Goal: Task Accomplishment & Management: Manage account settings

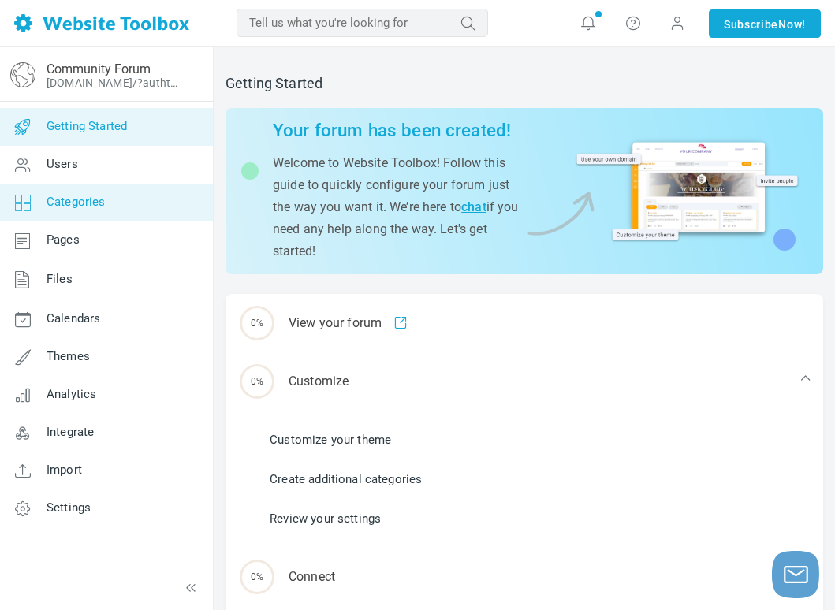
click at [91, 202] on span "Categories" at bounding box center [76, 202] width 59 height 14
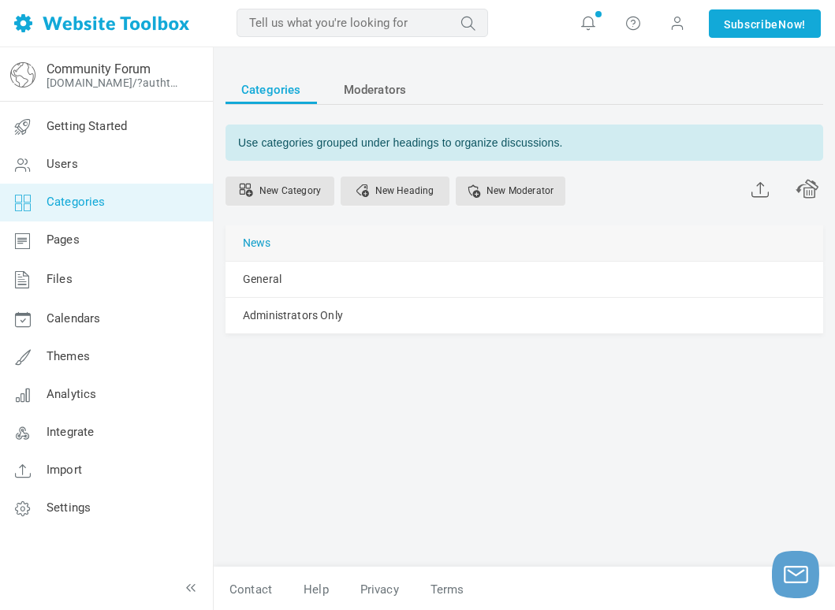
click at [269, 239] on link "News" at bounding box center [257, 243] width 28 height 20
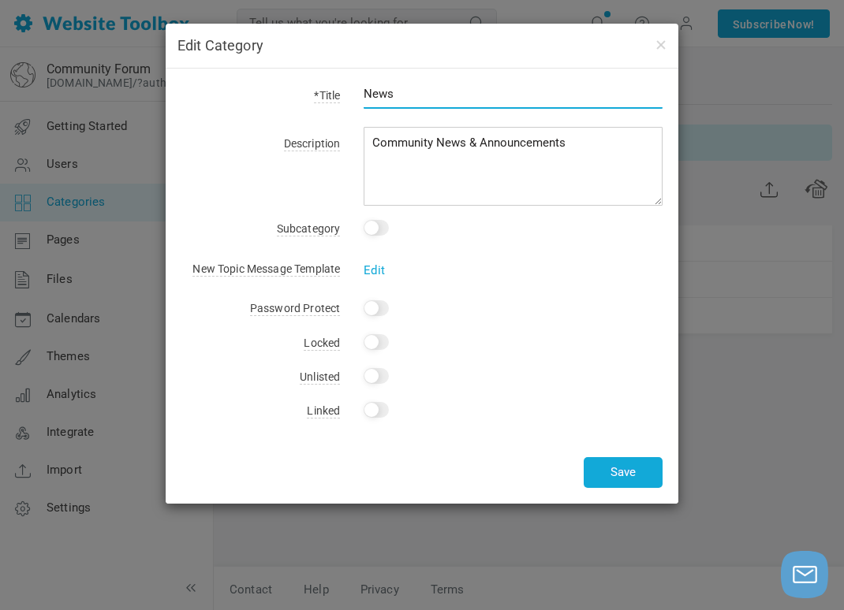
click at [416, 102] on input "News" at bounding box center [513, 94] width 299 height 30
type input "N"
type input "Deep Thoughts / Deep Questions"
click at [385, 313] on input "Yes" at bounding box center [376, 308] width 25 height 16
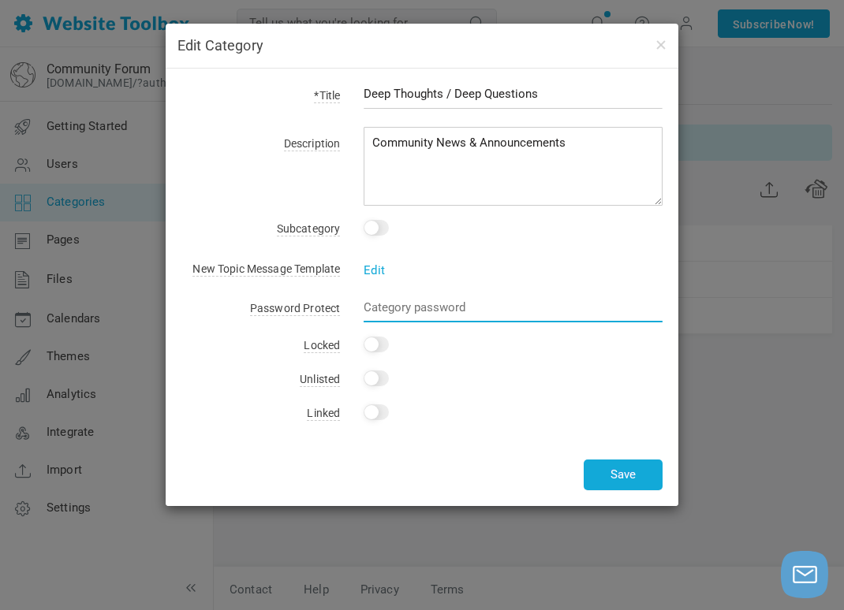
click at [401, 319] on input "text" at bounding box center [513, 308] width 299 height 30
checkbox input "false"
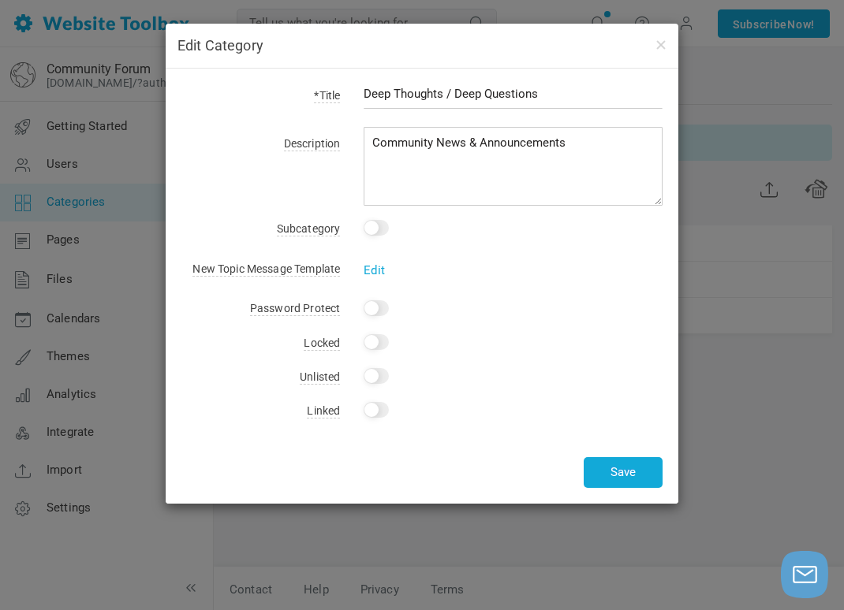
click at [267, 360] on div "*Title Deep Thoughts / Deep Questions Description Community News & Announcement…" at bounding box center [422, 286] width 513 height 435
click at [647, 473] on button "Save" at bounding box center [623, 472] width 79 height 31
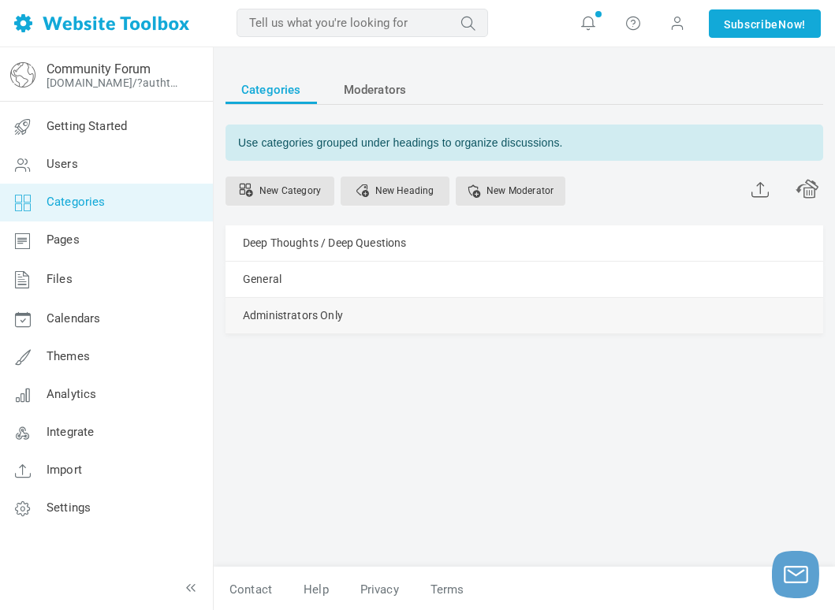
click at [372, 321] on div "Administrators Only Manage Edit Delete View Category Change Permissions Copy Pe…" at bounding box center [525, 315] width 598 height 35
click at [611, 330] on div "Administrators Only Manage Edit Delete View Category Change Permissions Copy Pe…" at bounding box center [525, 315] width 598 height 35
click at [0, 0] on link "Manage" at bounding box center [0, 0] width 0 height 0
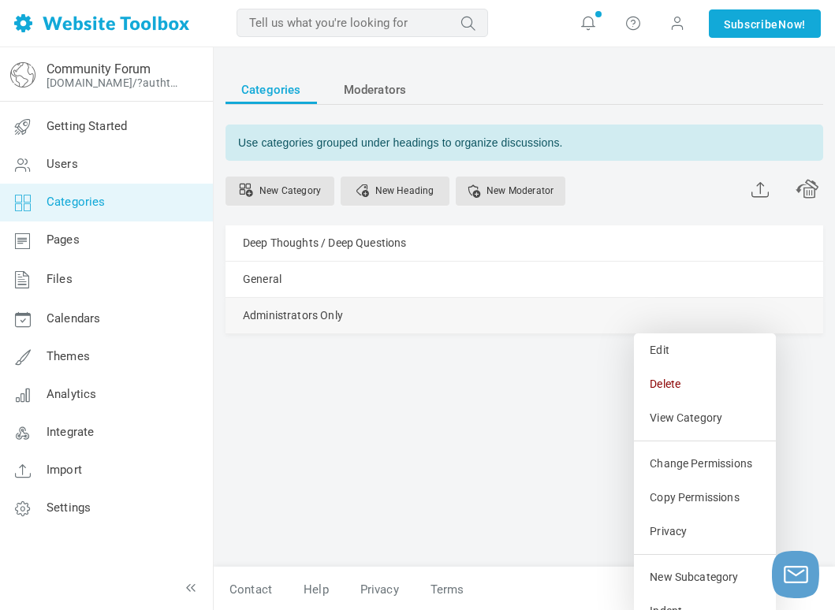
click at [0, 0] on link "Moderators (0)" at bounding box center [0, 0] width 0 height 0
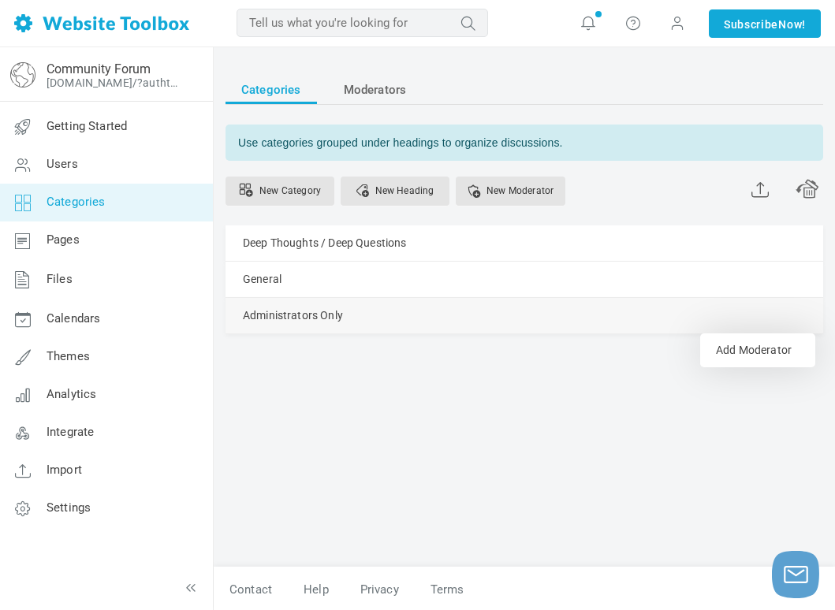
click at [0, 0] on link "Manage" at bounding box center [0, 0] width 0 height 0
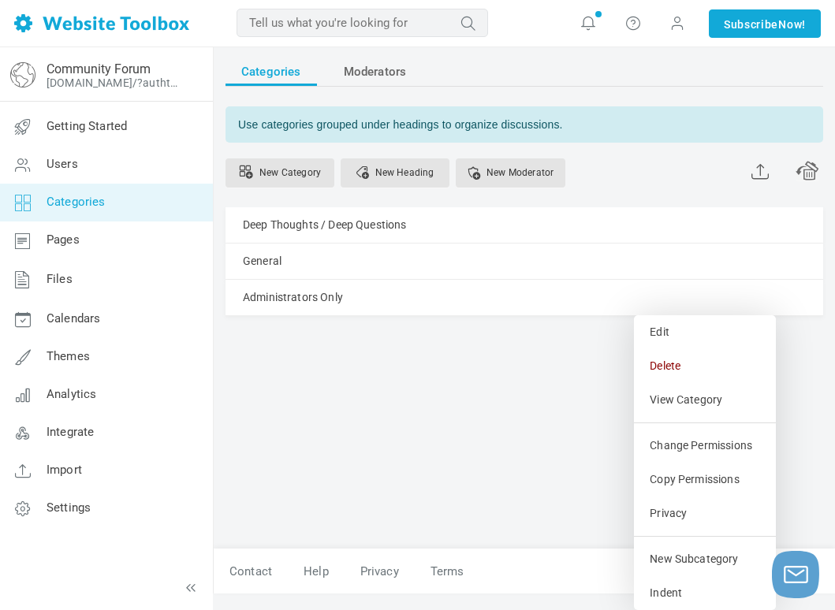
scroll to position [2, 0]
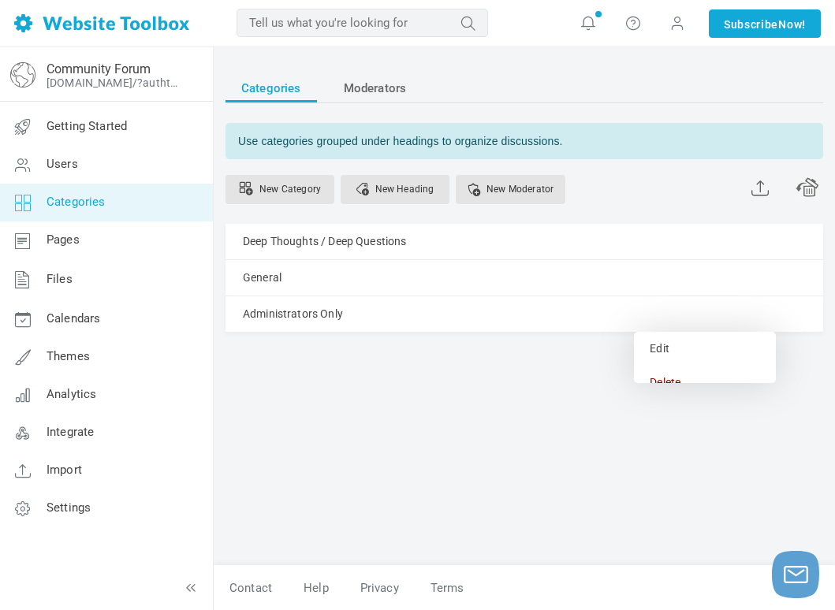
click at [513, 362] on div "Categories Moderators Use categories grouped under headings to organize discuss…" at bounding box center [525, 231] width 598 height 315
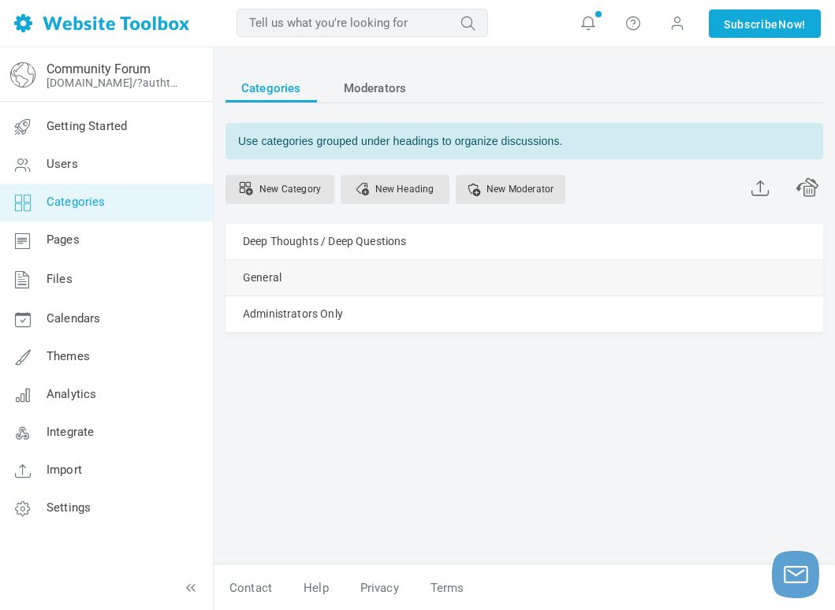
click at [345, 289] on div "General Manage Edit Delete View Category Change Permissions Copy Permissions Pr…" at bounding box center [525, 277] width 598 height 35
click at [0, 0] on span at bounding box center [0, 0] width 0 height 0
click at [786, 30] on span "Now!" at bounding box center [792, 24] width 28 height 17
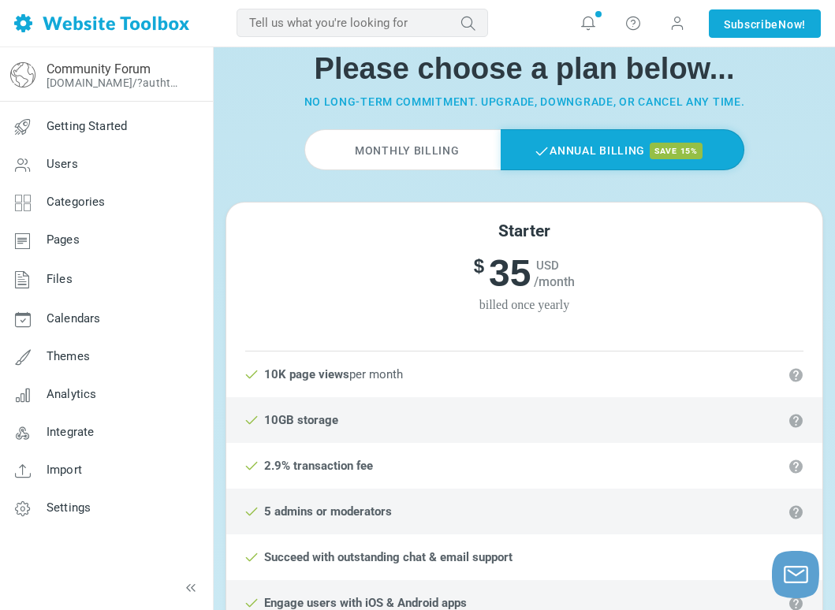
scroll to position [79, 0]
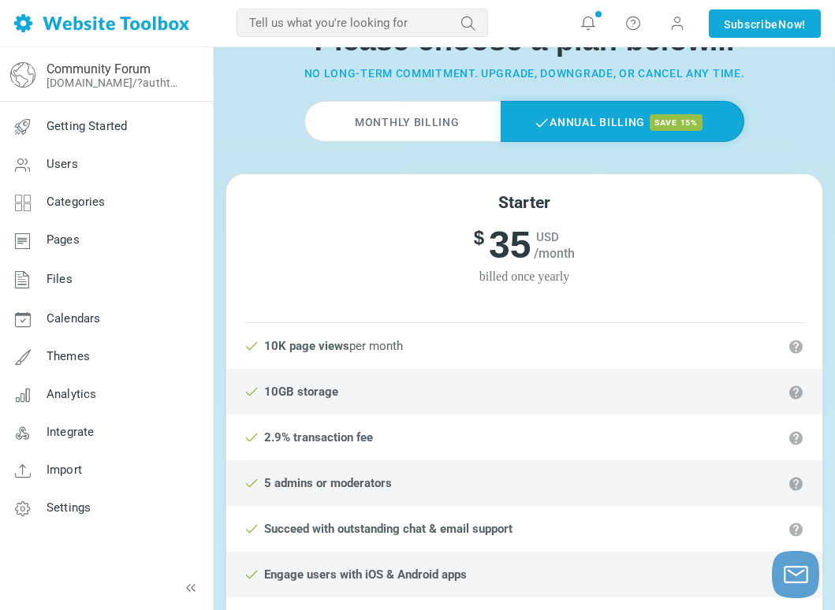
click at [422, 124] on label "Monthly Billing" at bounding box center [402, 121] width 196 height 41
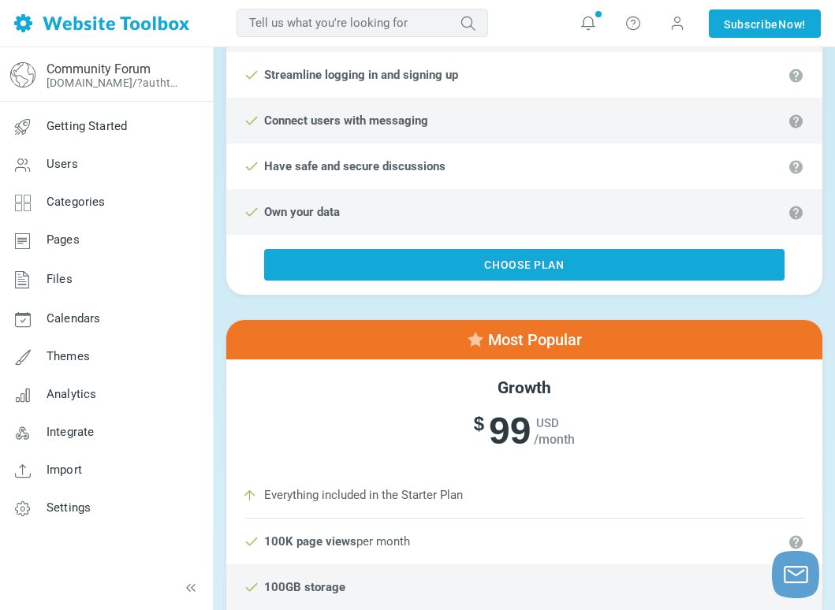
scroll to position [867, 0]
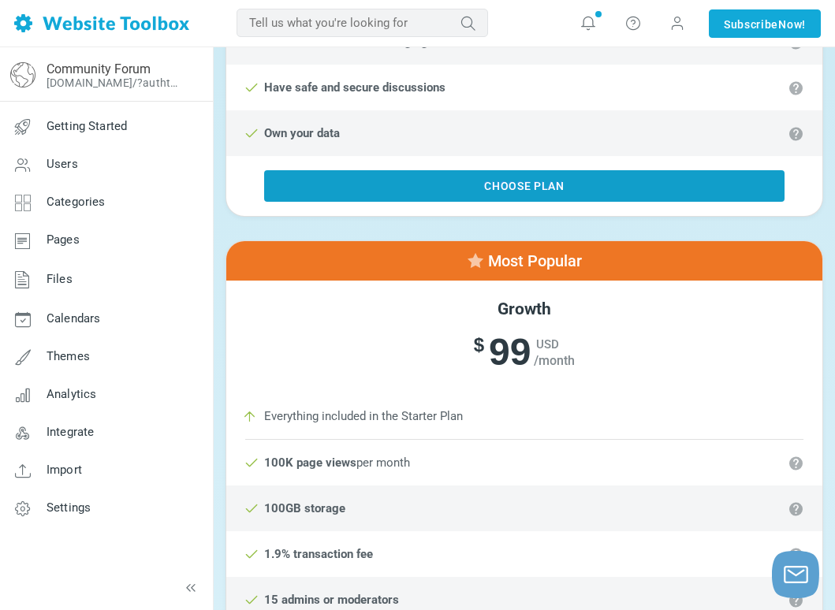
click at [534, 192] on link "Choose Plan" at bounding box center [524, 186] width 520 height 32
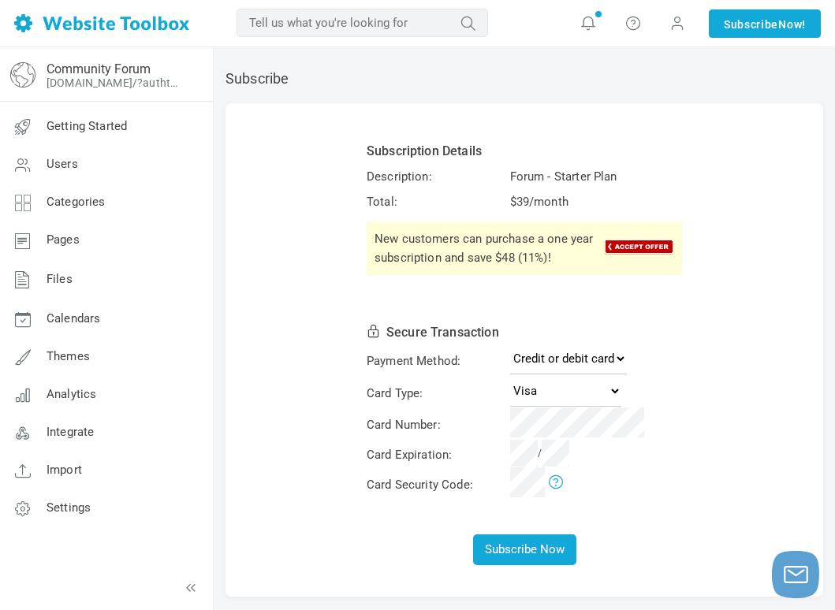
scroll to position [79, 0]
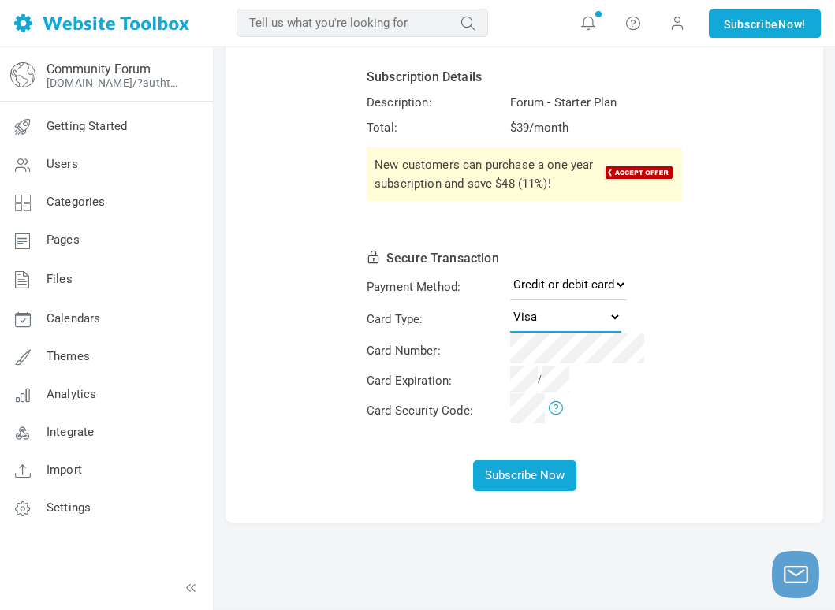
click at [611, 311] on select "Visa MasterCard American Express Discover" at bounding box center [565, 317] width 111 height 32
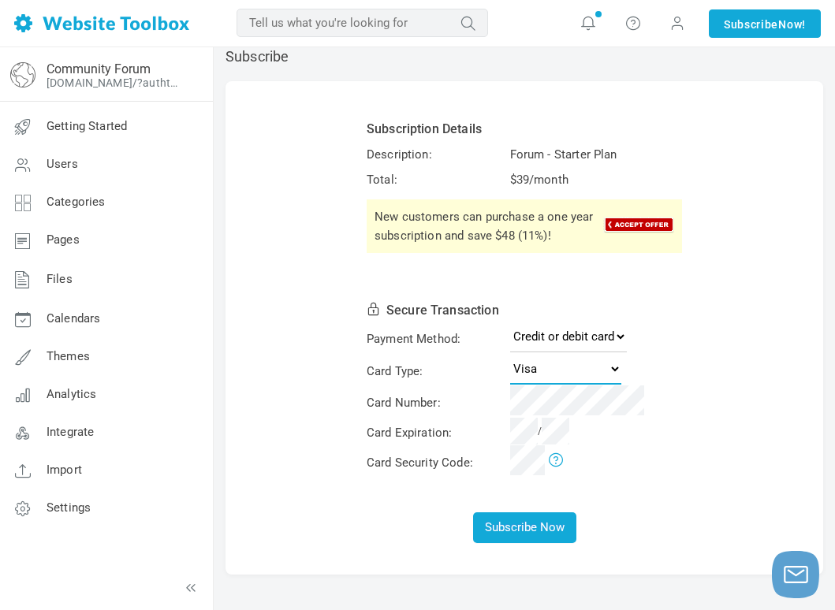
scroll to position [0, 0]
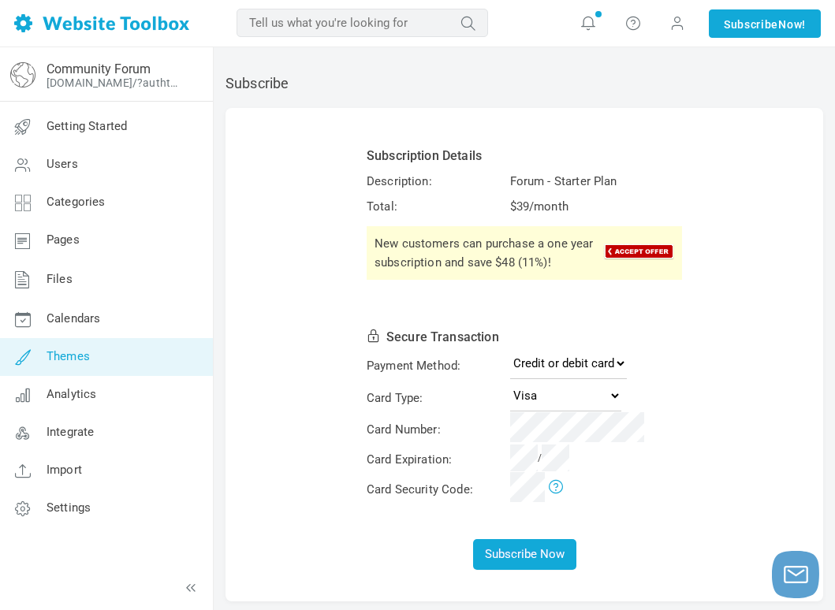
click at [184, 362] on link "Themes" at bounding box center [106, 357] width 214 height 38
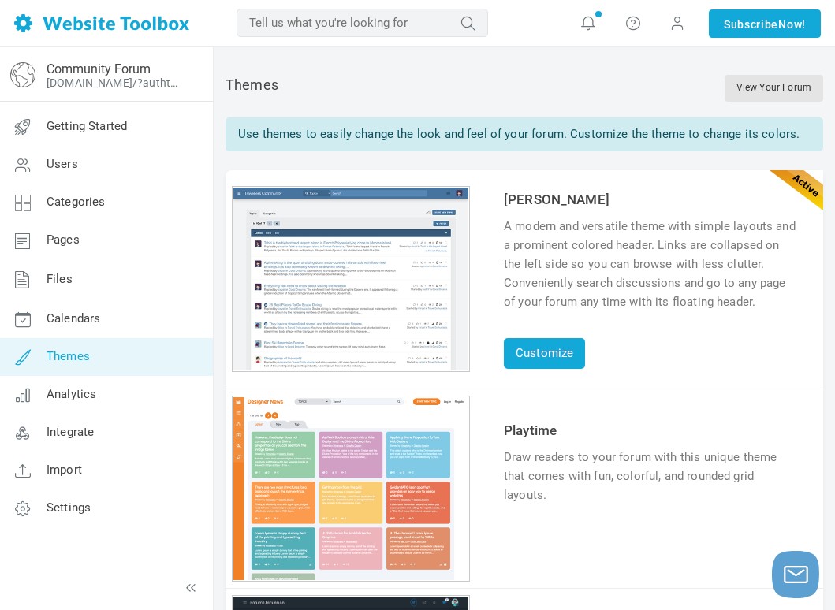
click at [382, 443] on div "1 2 3 4 5 6" at bounding box center [351, 489] width 238 height 186
click at [569, 546] on link "Try & Customize" at bounding box center [562, 543] width 116 height 25
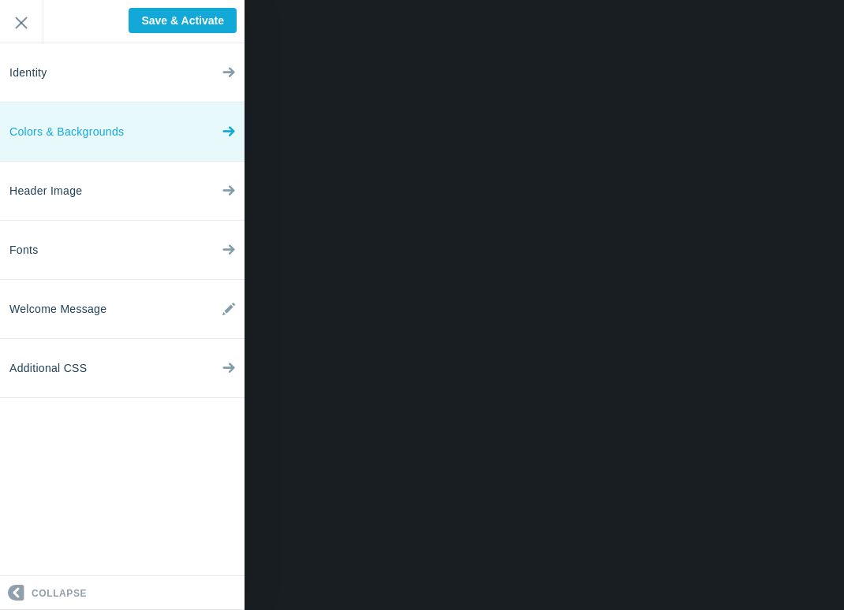
click at [144, 121] on link "Colors & Backgrounds" at bounding box center [122, 132] width 244 height 59
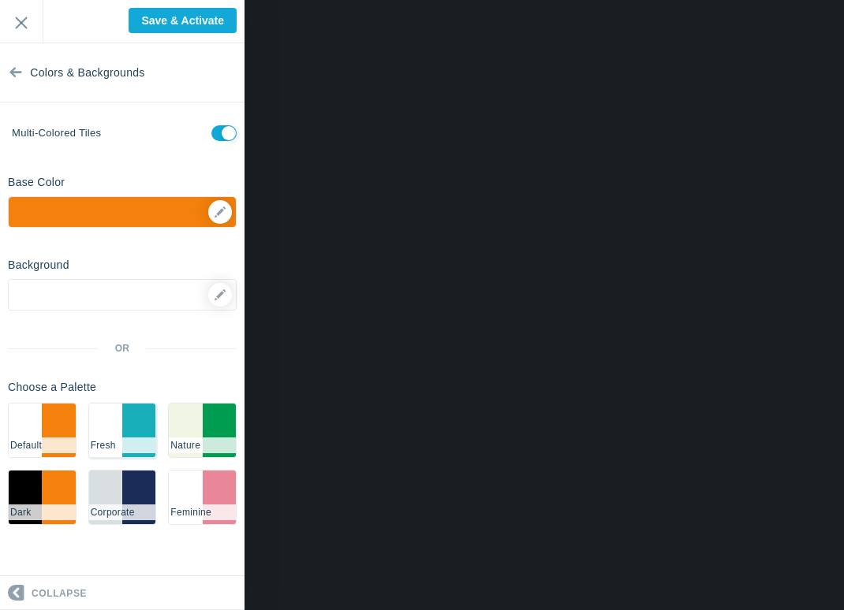
click at [129, 419] on li "#18AEBA" at bounding box center [138, 431] width 33 height 54
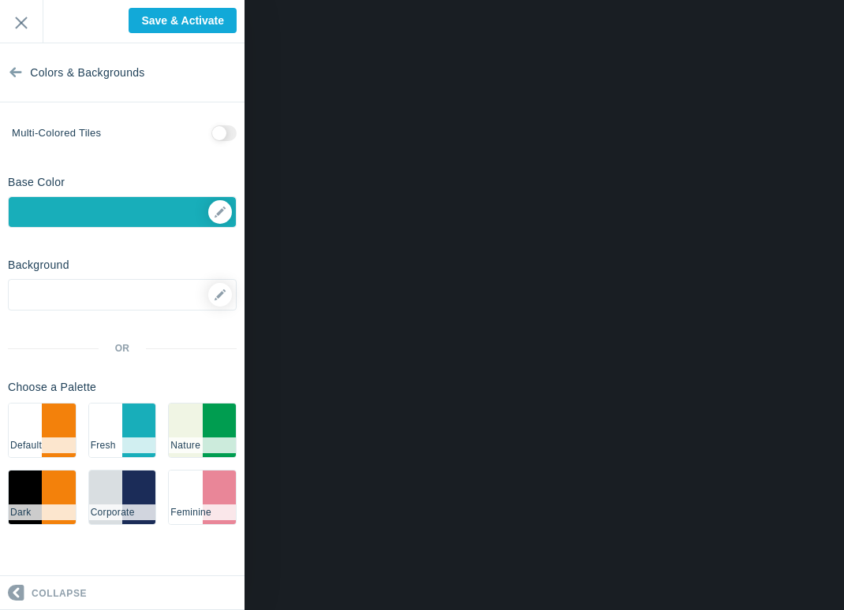
click at [232, 136] on input "checkbox" at bounding box center [223, 133] width 25 height 16
click at [181, 422] on li "#f0f5e4" at bounding box center [185, 431] width 33 height 54
checkbox input "false"
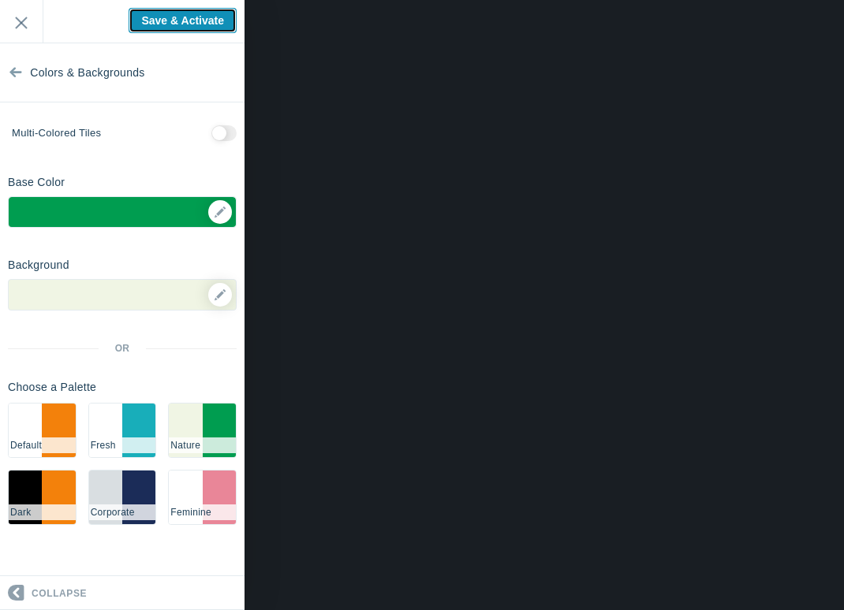
click at [181, 20] on input "Save & Activate" at bounding box center [183, 20] width 108 height 25
type input "Saving..."
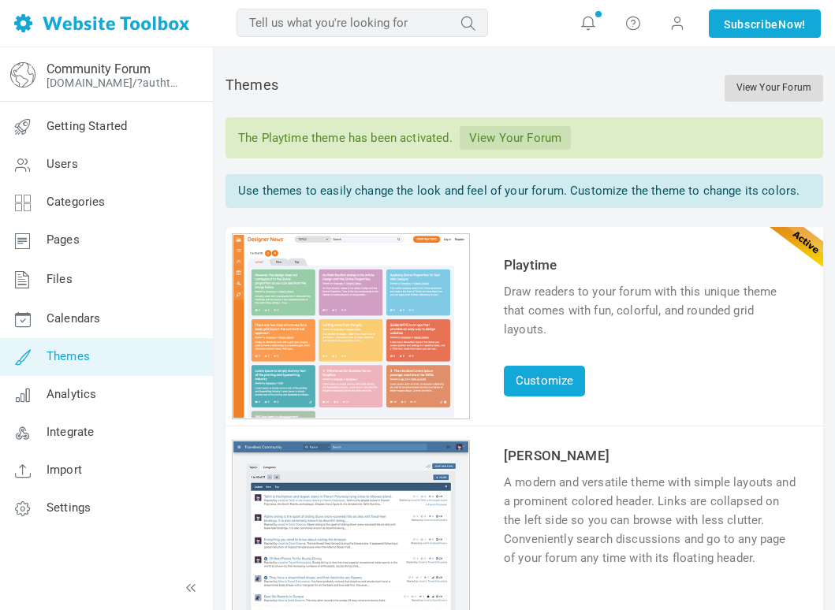
click at [751, 95] on link "View Your Forum" at bounding box center [774, 88] width 99 height 27
